Goal: Task Accomplishment & Management: Use online tool/utility

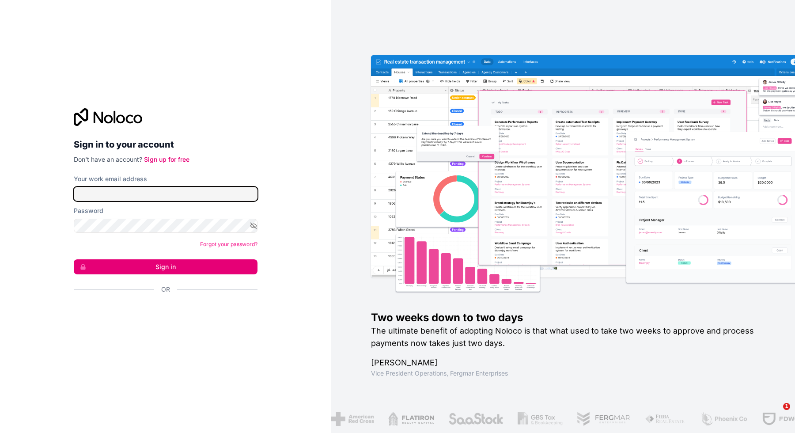
type input "**********"
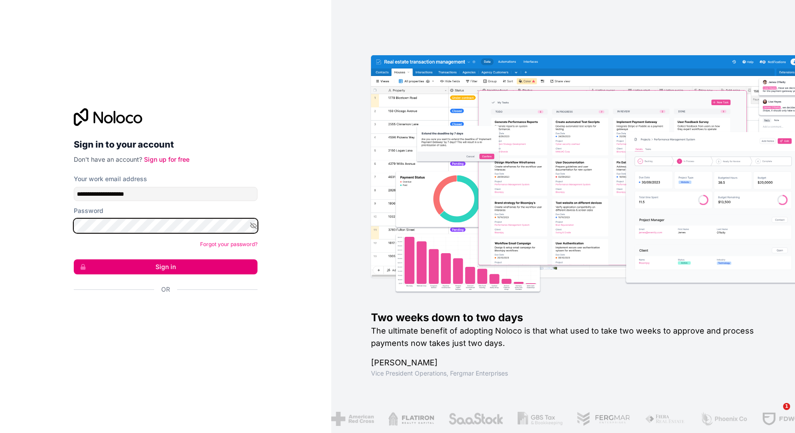
click at [74, 259] on button "Sign in" at bounding box center [166, 266] width 184 height 15
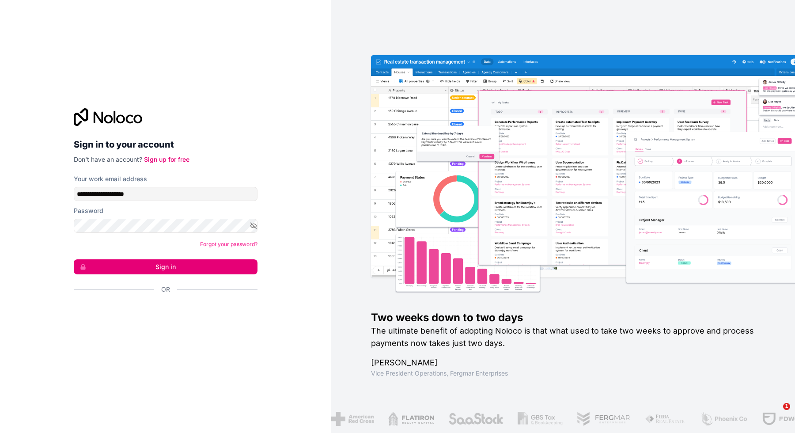
click at [144, 269] on button "Sign in" at bounding box center [166, 266] width 184 height 15
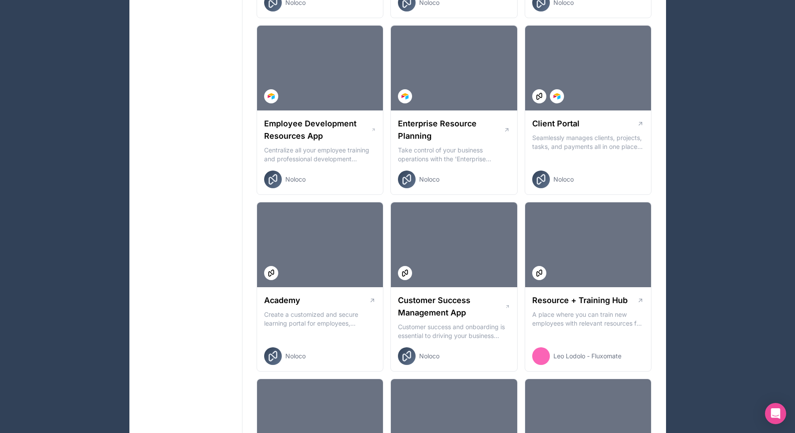
scroll to position [721, 0]
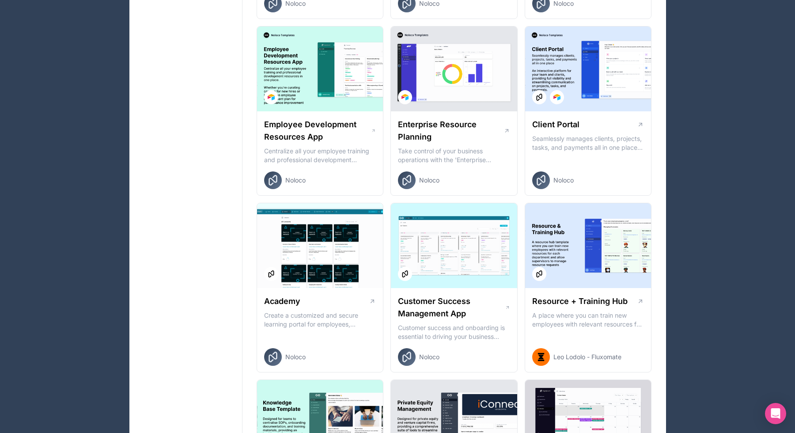
click at [432, 82] on div at bounding box center [454, 69] width 126 height 85
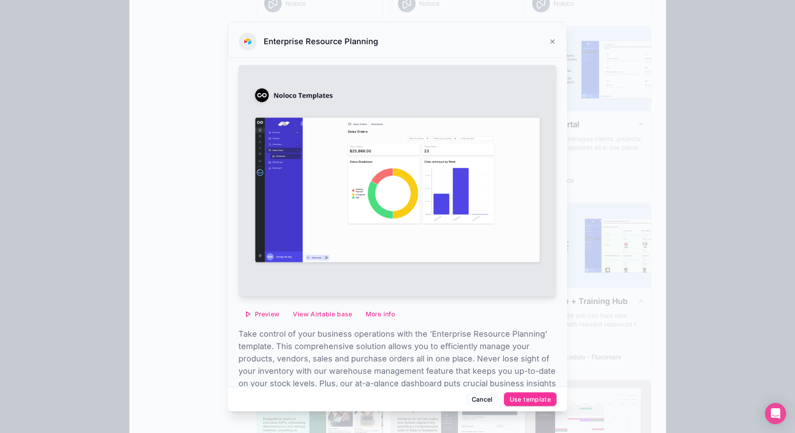
click at [111, 143] on div at bounding box center [397, 216] width 795 height 433
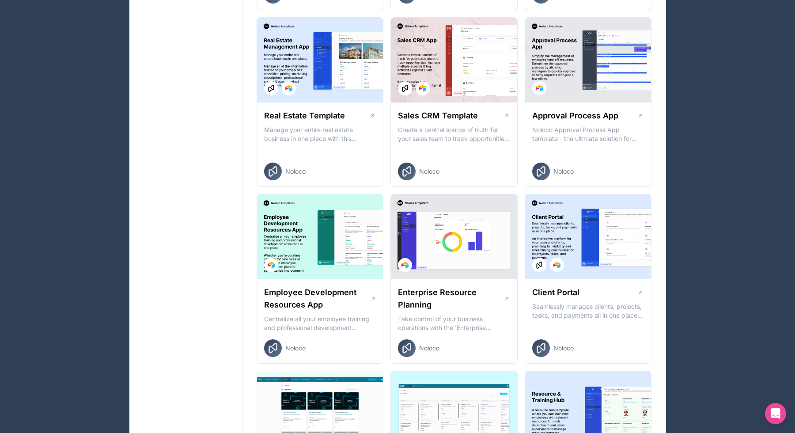
scroll to position [495, 0]
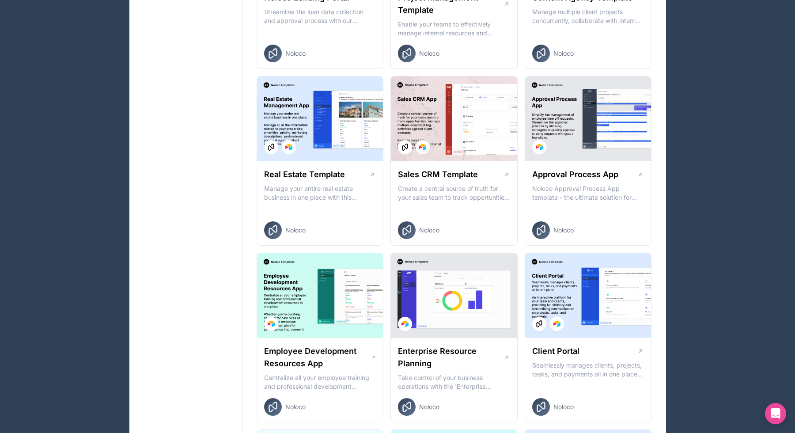
click at [338, 114] on div at bounding box center [320, 118] width 126 height 85
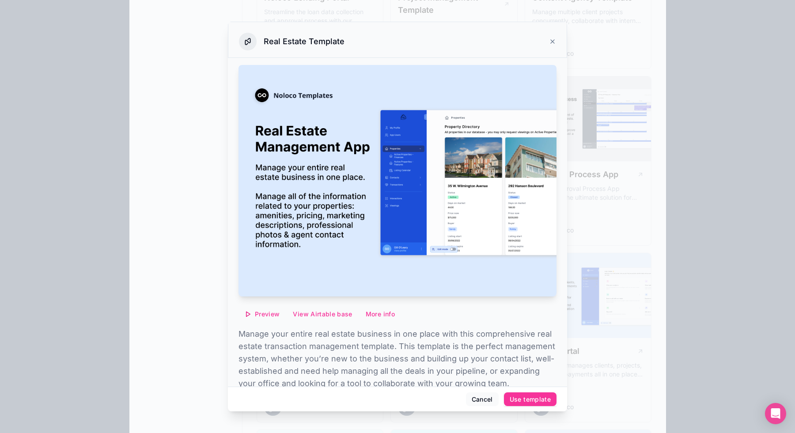
click at [531, 398] on div "Use template" at bounding box center [530, 399] width 41 height 8
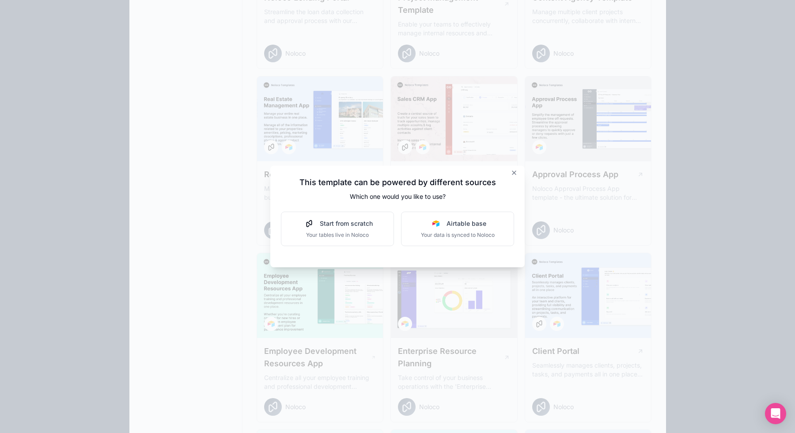
click at [365, 224] on span "Start from scratch" at bounding box center [346, 223] width 53 height 9
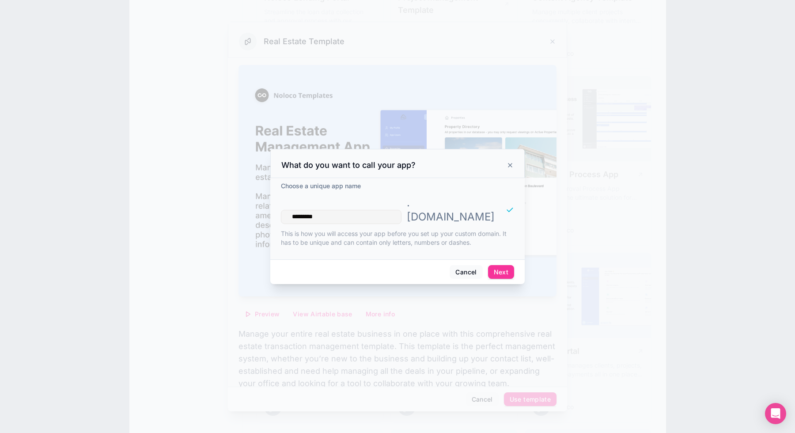
type input "**********"
click at [501, 265] on button "Next" at bounding box center [501, 272] width 26 height 14
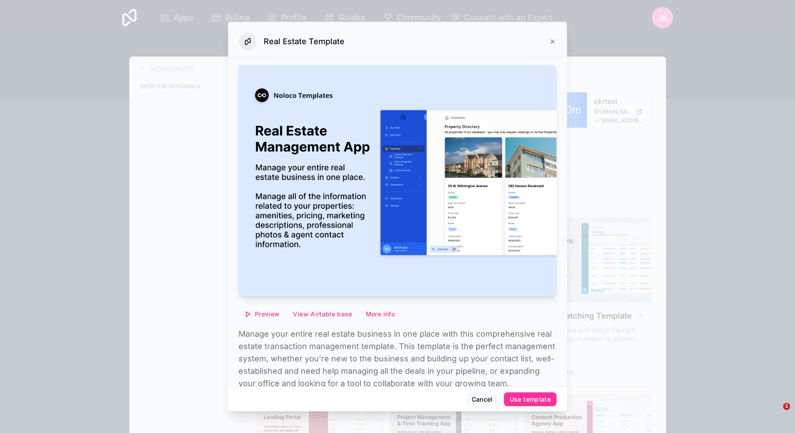
click at [155, 115] on div at bounding box center [397, 216] width 795 height 433
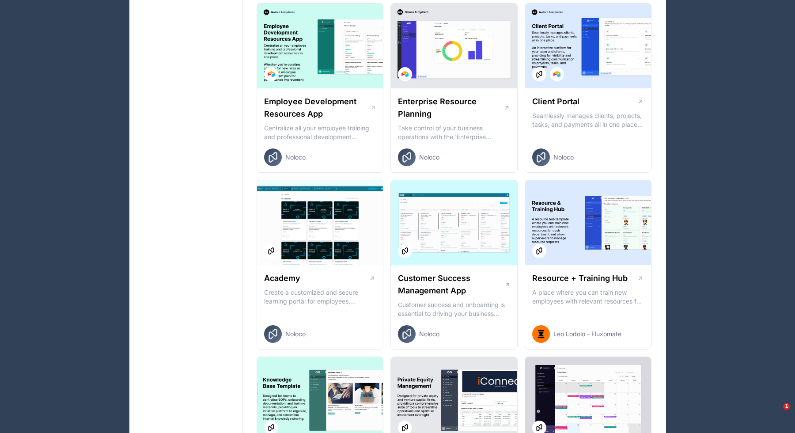
scroll to position [696, 0]
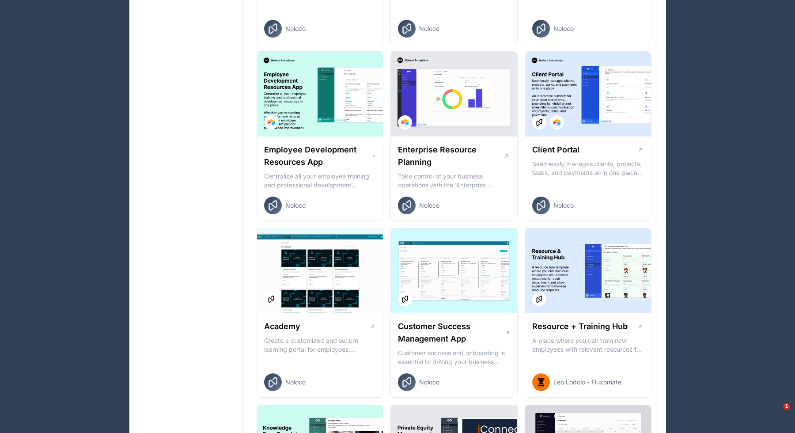
click at [455, 108] on div at bounding box center [454, 94] width 126 height 85
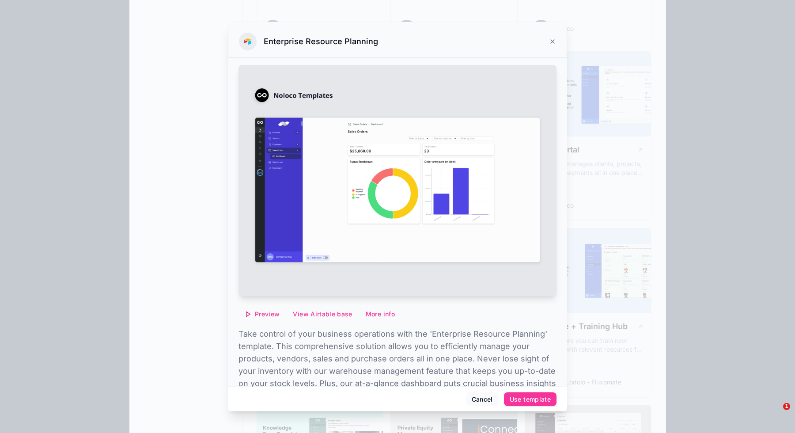
click at [529, 404] on button "Use template" at bounding box center [530, 399] width 53 height 14
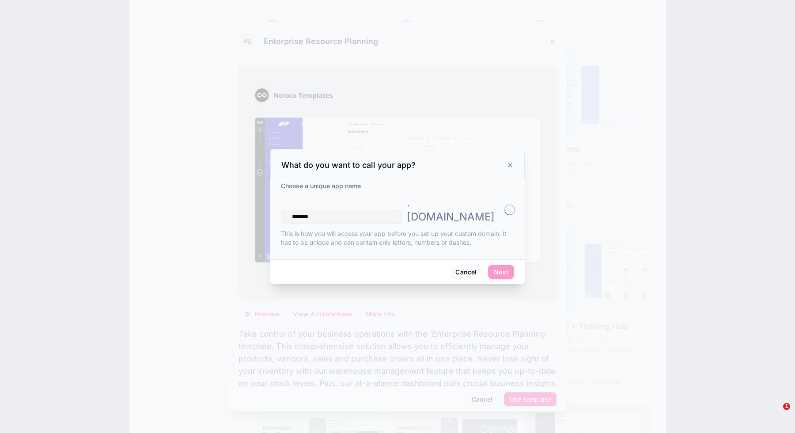
type input "********"
click at [502, 265] on button "Next" at bounding box center [501, 272] width 26 height 14
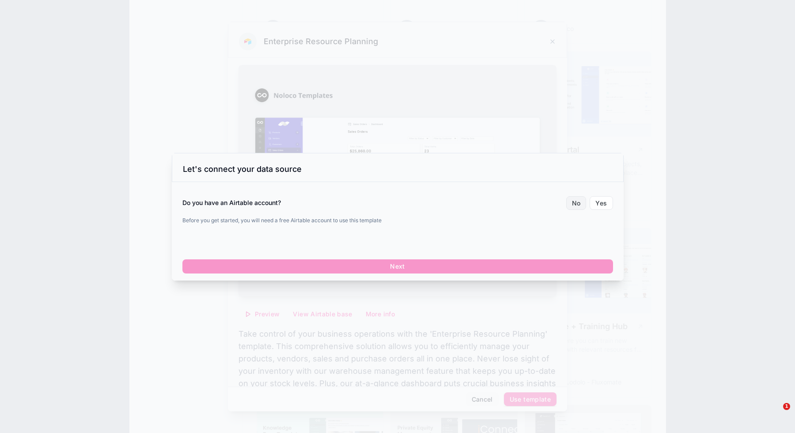
click at [583, 205] on button "No" at bounding box center [576, 203] width 20 height 14
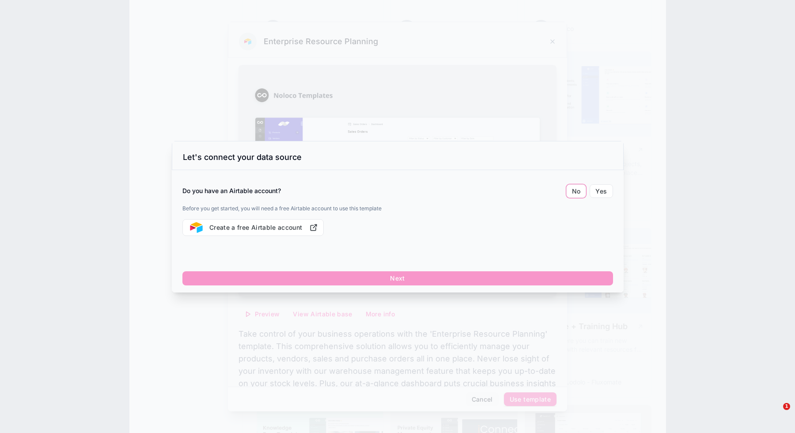
click at [640, 237] on div at bounding box center [397, 216] width 795 height 433
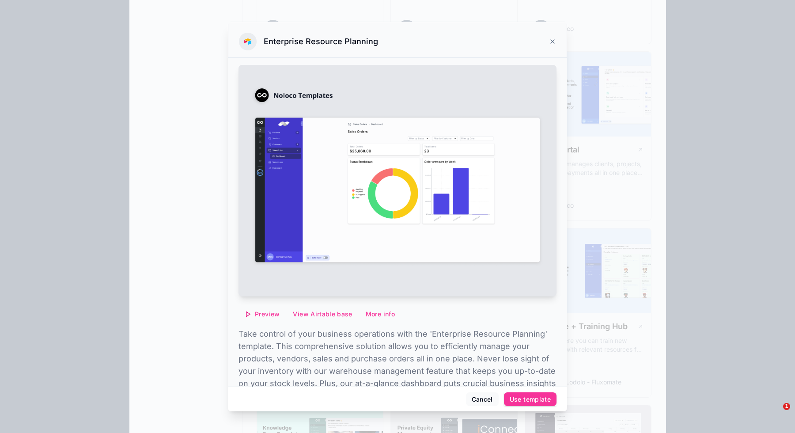
click at [318, 149] on img at bounding box center [398, 180] width 318 height 231
click at [271, 309] on button "Preview" at bounding box center [262, 314] width 47 height 14
